Goal: Task Accomplishment & Management: Use online tool/utility

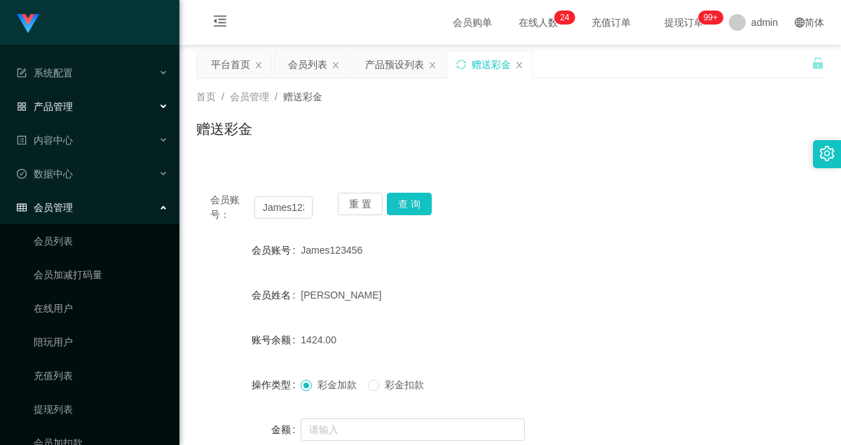
click at [62, 107] on span "产品管理" at bounding box center [45, 106] width 56 height 11
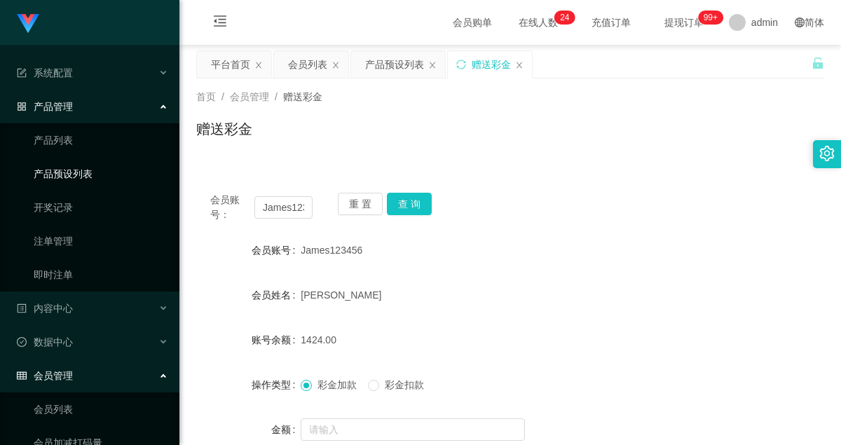
click at [86, 183] on link "产品预设列表" at bounding box center [101, 174] width 135 height 28
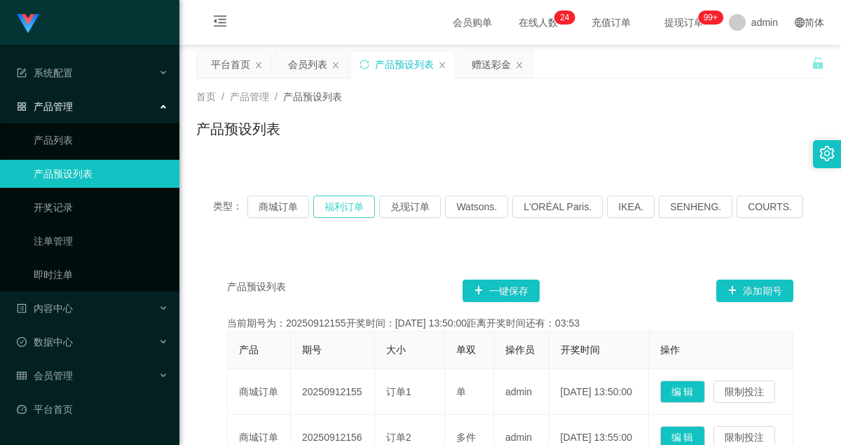
click at [364, 209] on button "福利订单" at bounding box center [344, 207] width 62 height 22
click at [297, 209] on button "商城订单" at bounding box center [279, 207] width 62 height 22
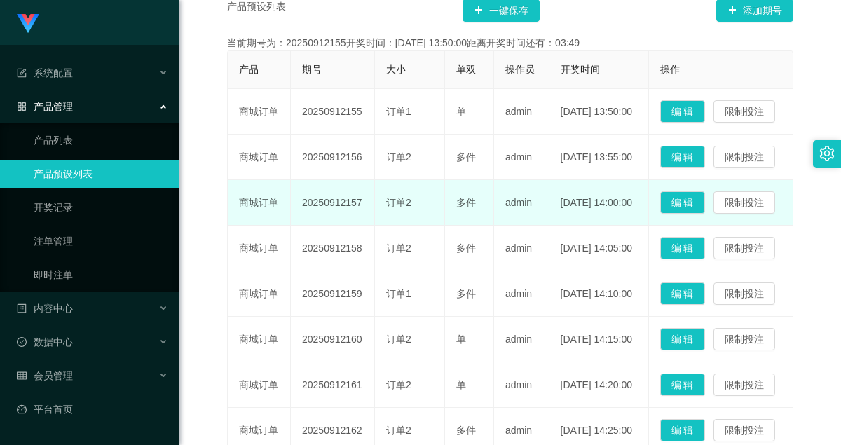
scroll to position [70, 0]
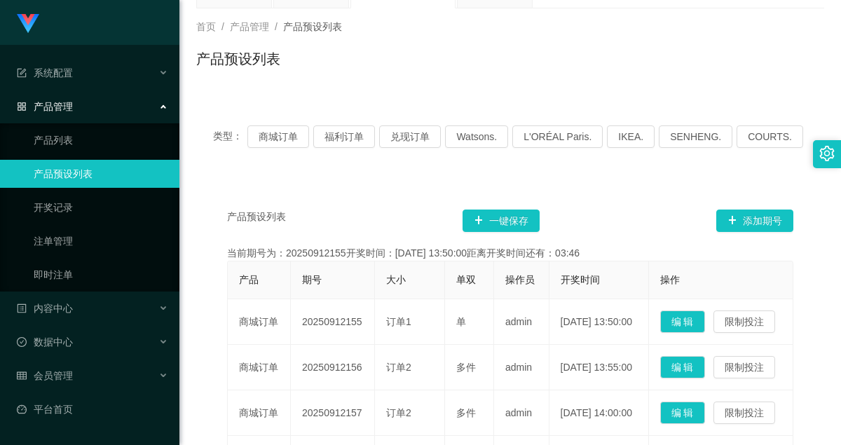
click at [365, 119] on div "类型： 商城订单 福利订单 兑现订单 Watsons. L'ORÉAL Paris. IKEA. [GEOGRAPHIC_DATA]. COURTS." at bounding box center [510, 137] width 628 height 56
click at [363, 126] on button "福利订单" at bounding box center [344, 137] width 62 height 22
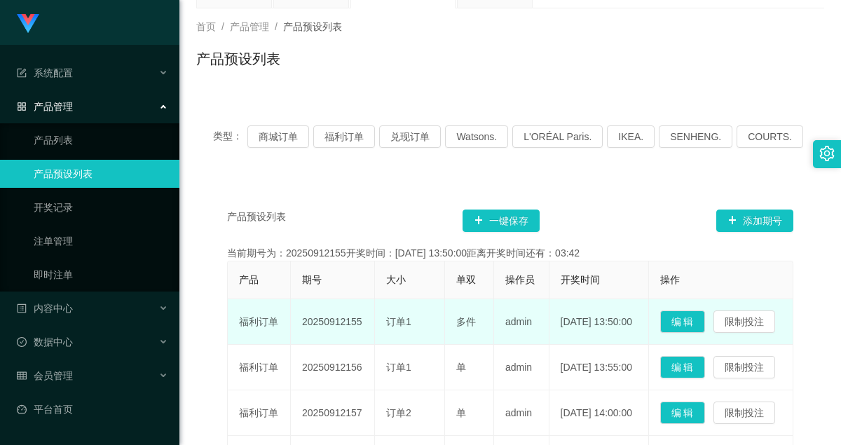
drag, startPoint x: 302, startPoint y: 348, endPoint x: 363, endPoint y: 351, distance: 61.1
click at [363, 345] on td "20250912155" at bounding box center [333, 322] width 84 height 46
copy td "20250912155"
